Goal: Go to known website: Access a specific website the user already knows

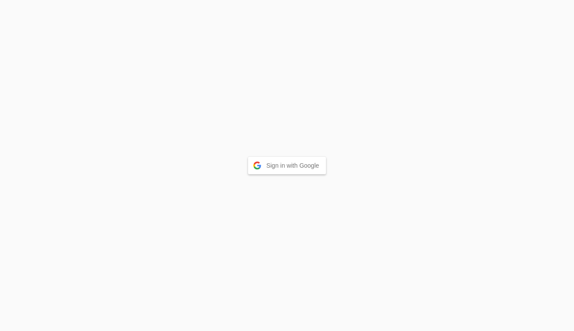
click at [275, 161] on button "Sign in with Google" at bounding box center [287, 165] width 78 height 17
